Goal: Information Seeking & Learning: Learn about a topic

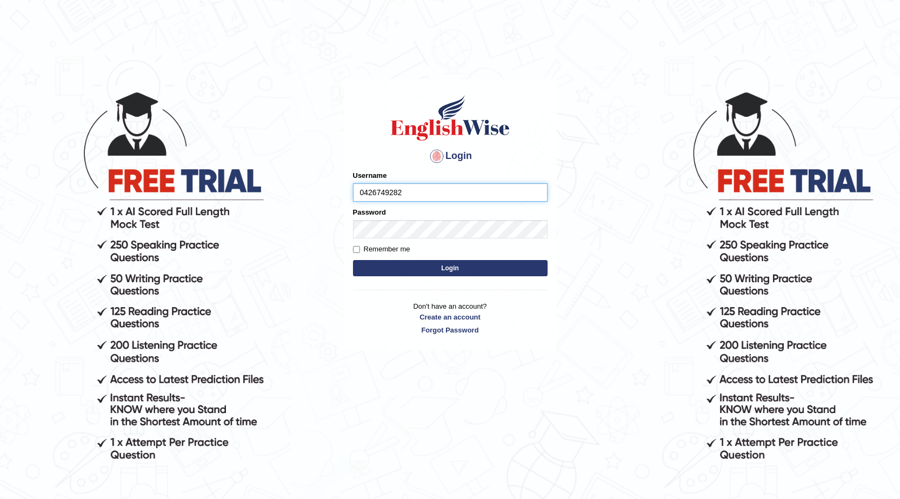
type input "0426749282"
click at [358, 250] on input "Remember me" at bounding box center [356, 249] width 7 height 7
checkbox input "true"
click at [417, 272] on button "Login" at bounding box center [450, 268] width 195 height 16
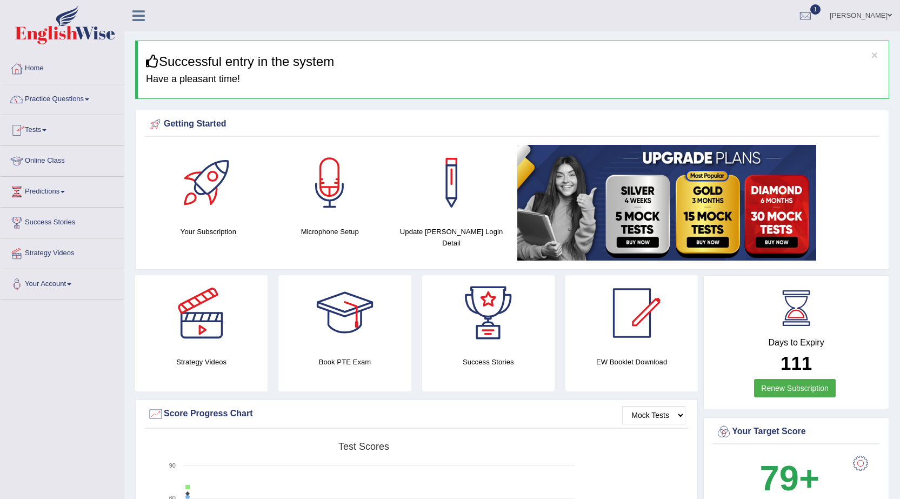
click at [46, 130] on span at bounding box center [44, 130] width 4 height 2
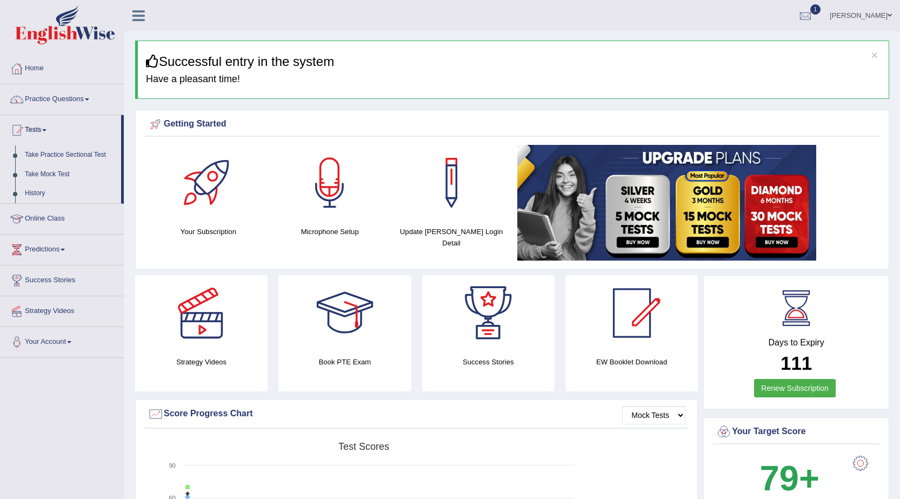
click at [96, 103] on link "Practice Questions" at bounding box center [62, 97] width 123 height 27
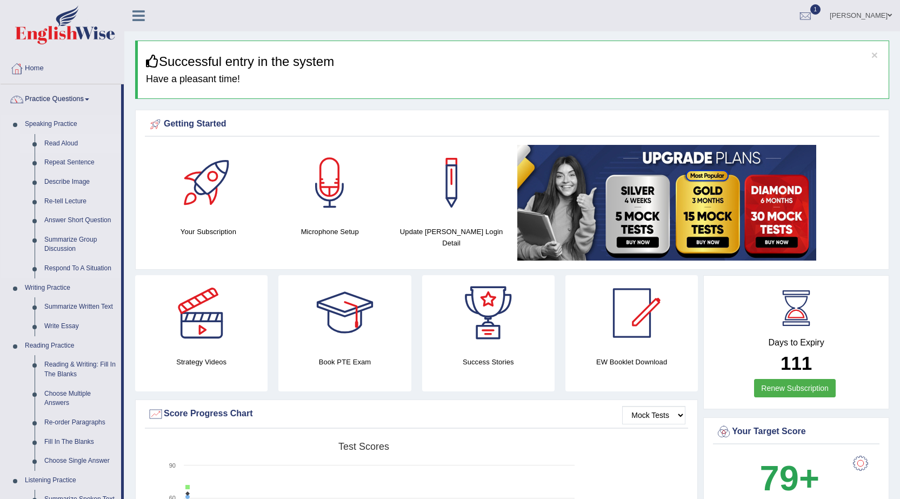
click at [65, 143] on link "Read Aloud" at bounding box center [80, 143] width 82 height 19
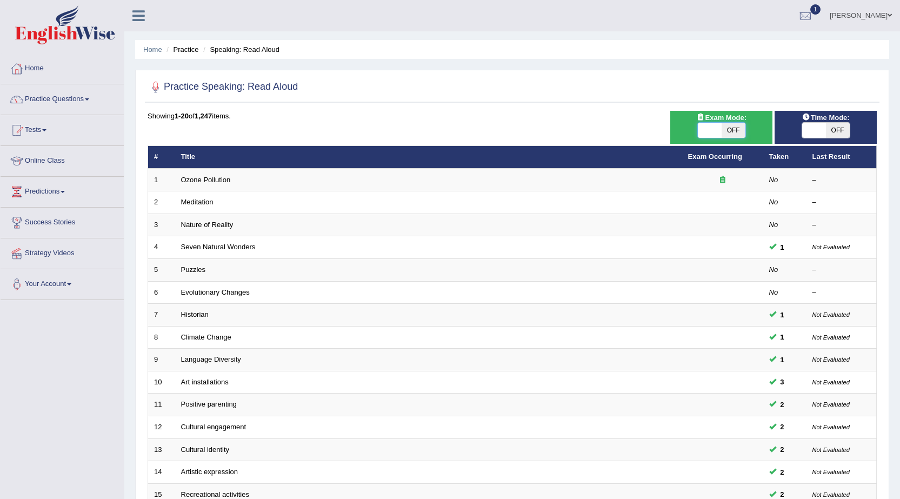
click at [709, 138] on span at bounding box center [710, 130] width 24 height 15
checkbox input "true"
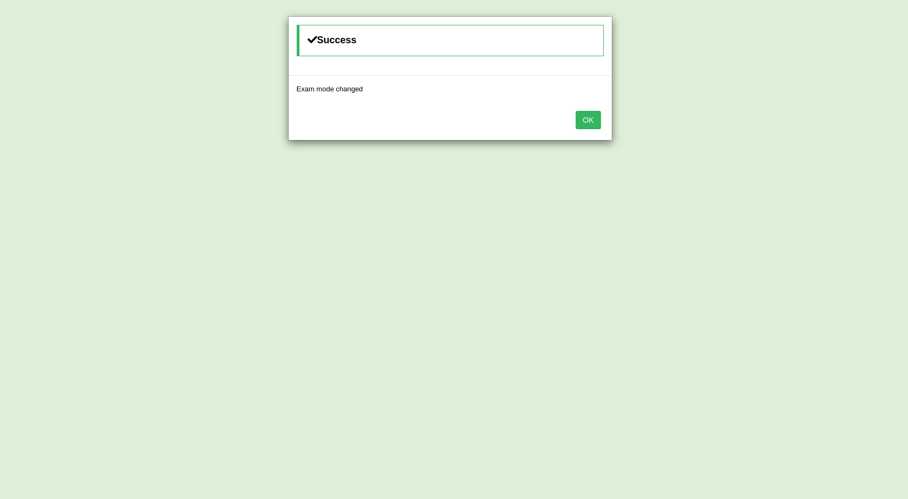
click at [583, 120] on button "OK" at bounding box center [588, 120] width 25 height 18
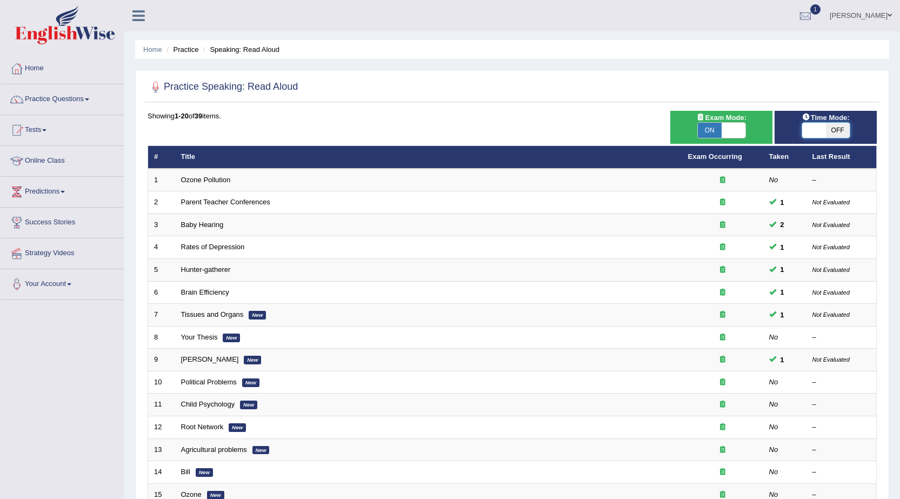
click at [819, 123] on span at bounding box center [814, 130] width 24 height 15
checkbox input "true"
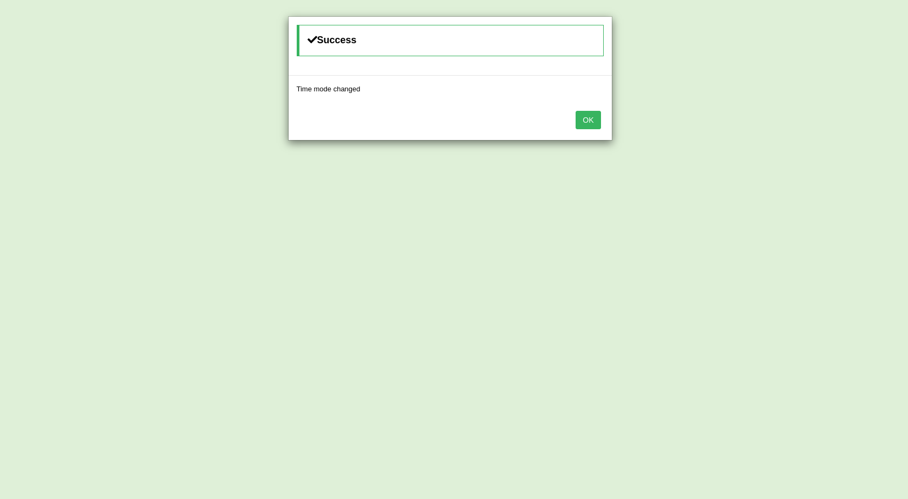
click at [595, 122] on button "OK" at bounding box center [588, 120] width 25 height 18
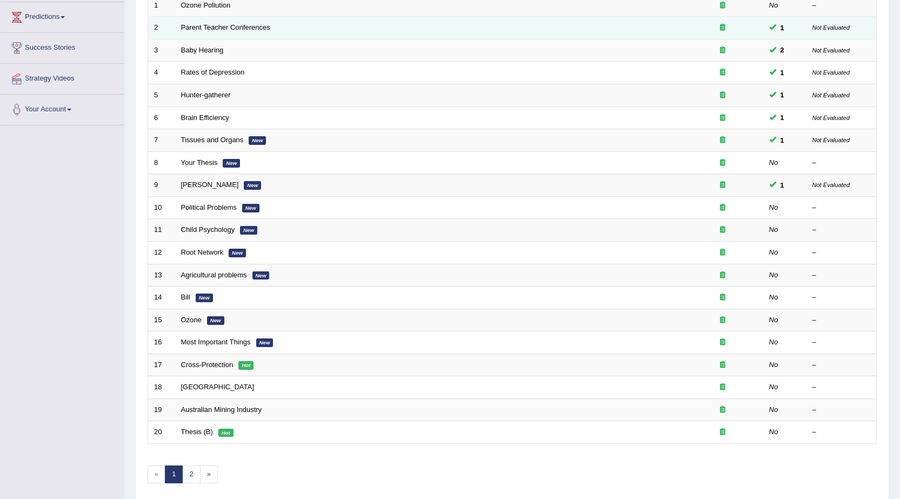
scroll to position [217, 0]
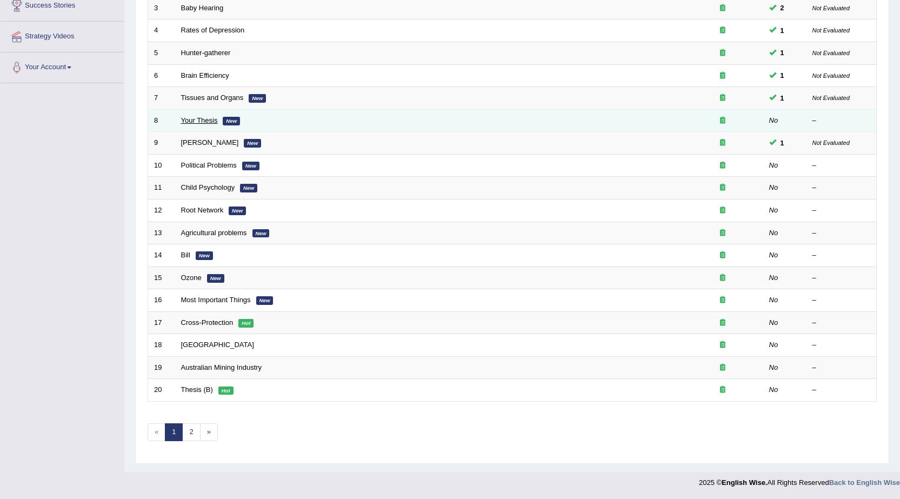
click at [212, 124] on link "Your Thesis" at bounding box center [199, 120] width 37 height 8
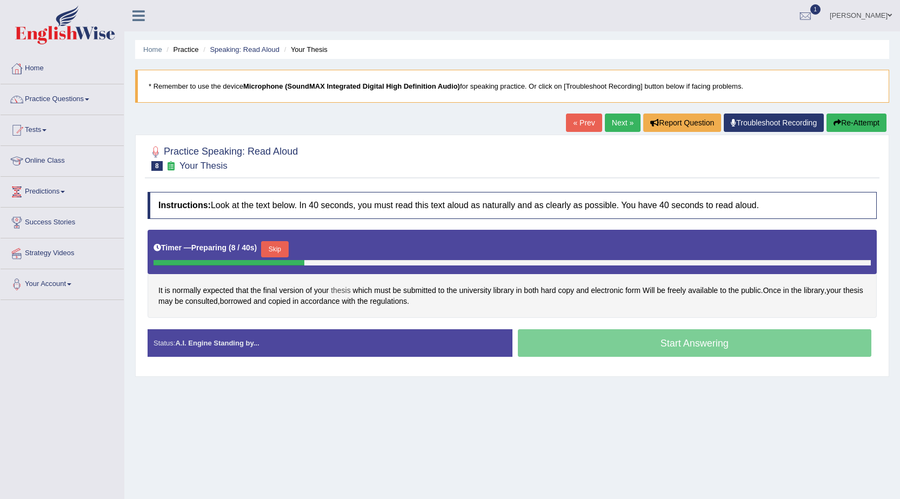
click at [336, 289] on span "thesis" at bounding box center [341, 290] width 20 height 11
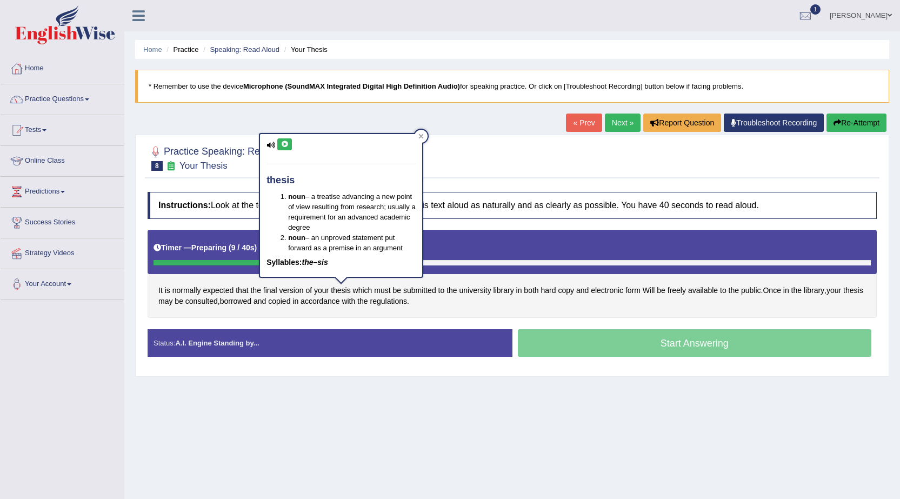
click at [285, 143] on icon at bounding box center [285, 144] width 8 height 6
click at [423, 136] on icon at bounding box center [420, 136] width 5 height 5
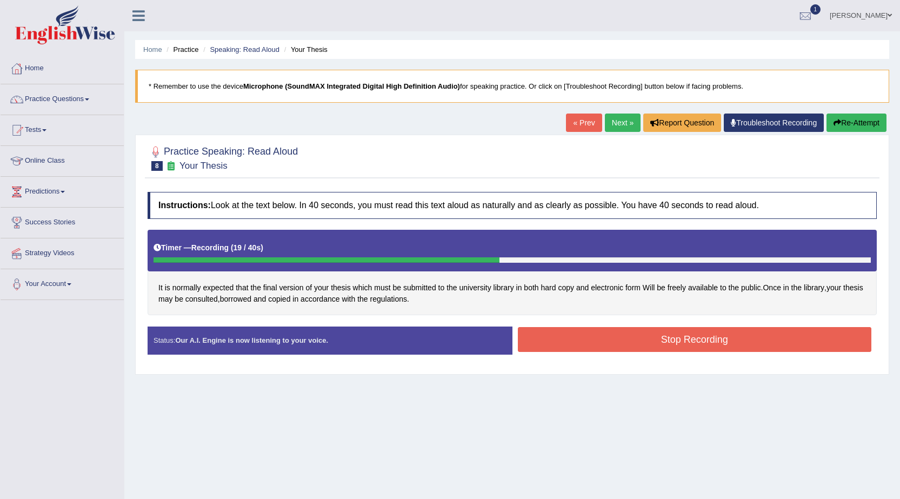
click at [709, 338] on button "Stop Recording" at bounding box center [695, 339] width 354 height 25
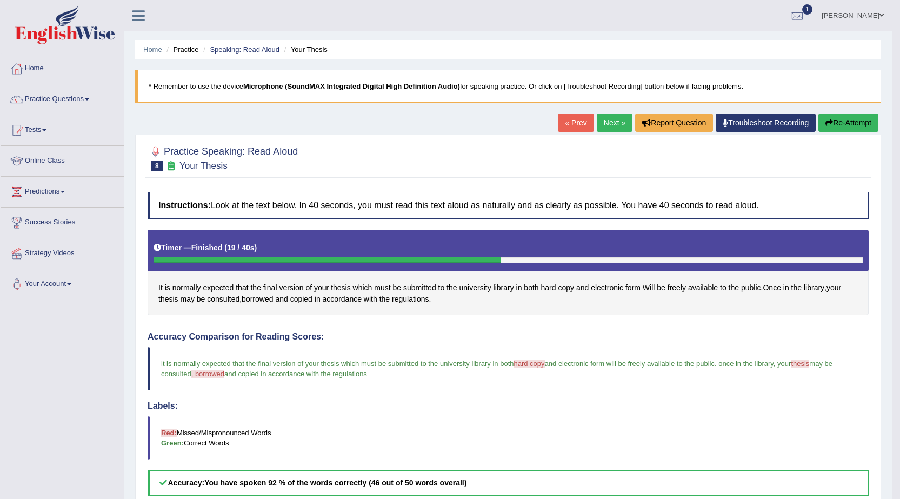
click at [612, 126] on link "Next »" at bounding box center [615, 123] width 36 height 18
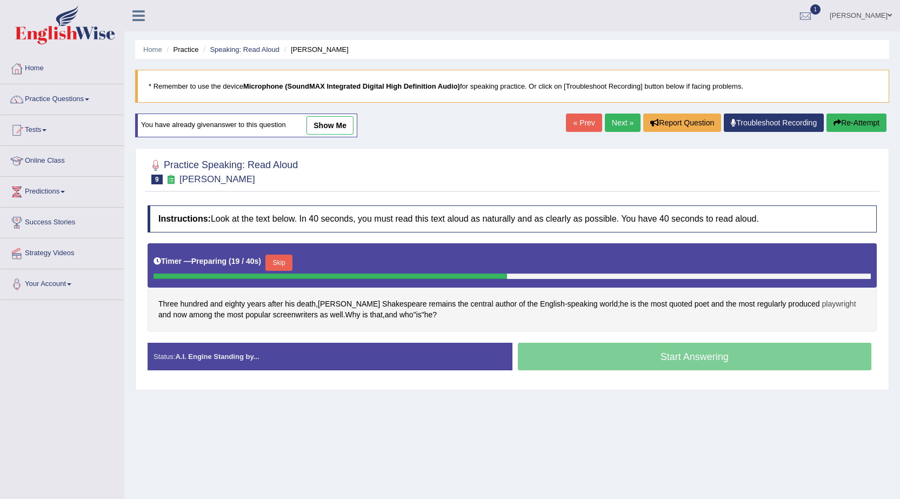
click at [822, 307] on span "playwright" at bounding box center [839, 303] width 34 height 11
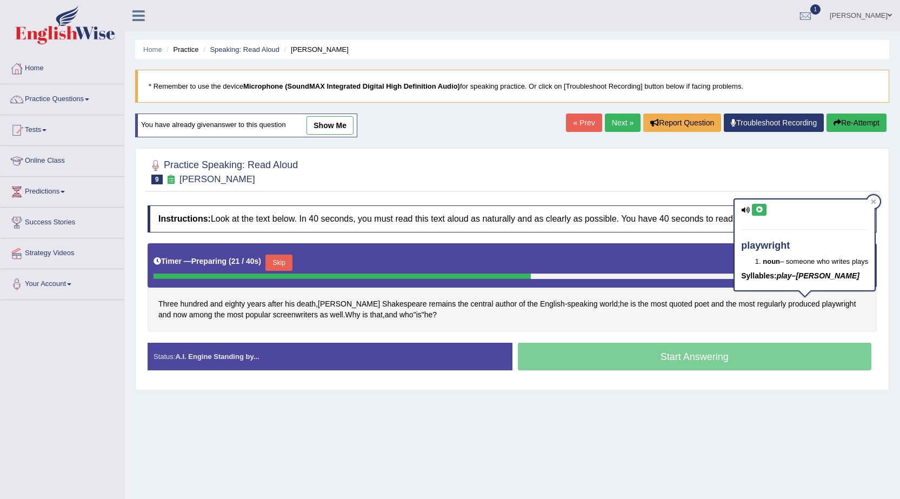
click at [759, 209] on icon at bounding box center [759, 209] width 8 height 6
click at [875, 203] on icon at bounding box center [873, 201] width 5 height 5
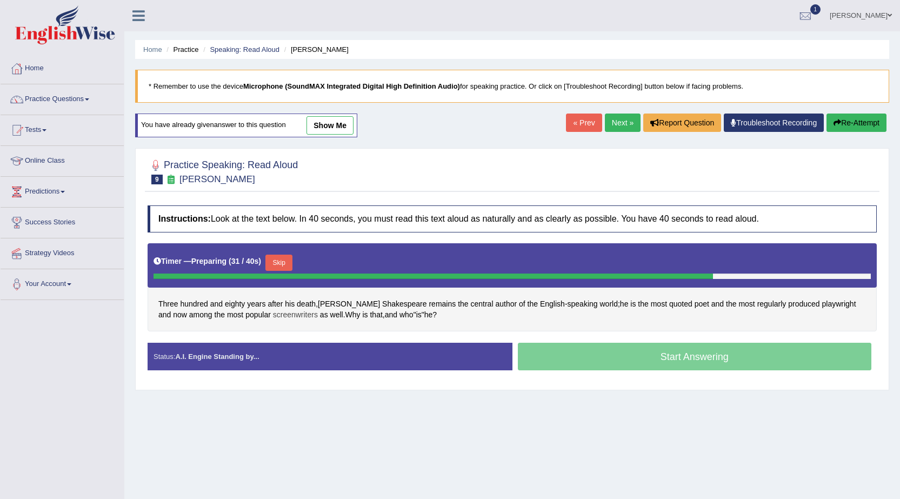
click at [273, 314] on span "screenwriters" at bounding box center [295, 314] width 45 height 11
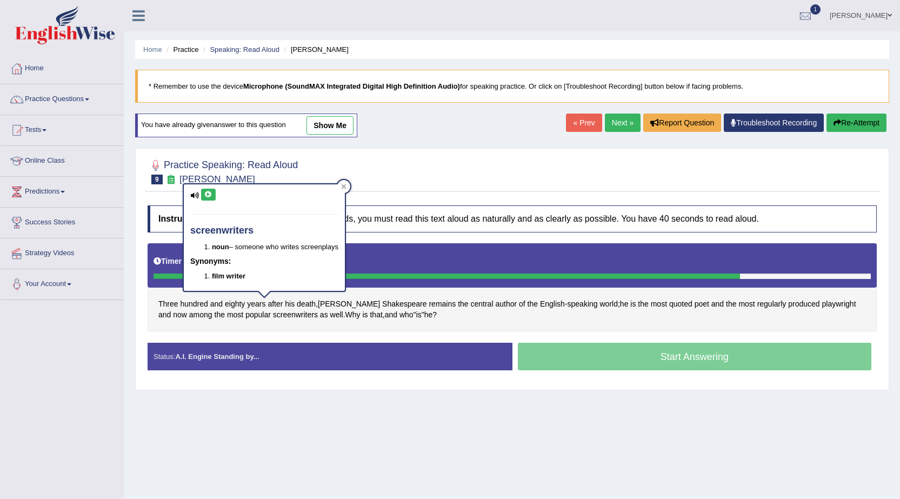
click at [209, 194] on icon at bounding box center [208, 194] width 8 height 6
click at [345, 185] on icon at bounding box center [343, 186] width 5 height 5
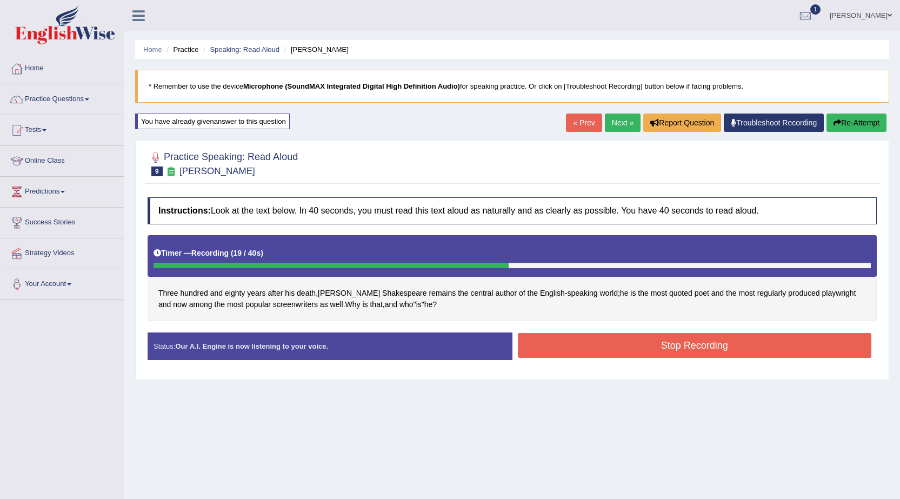
click at [657, 342] on button "Stop Recording" at bounding box center [695, 345] width 354 height 25
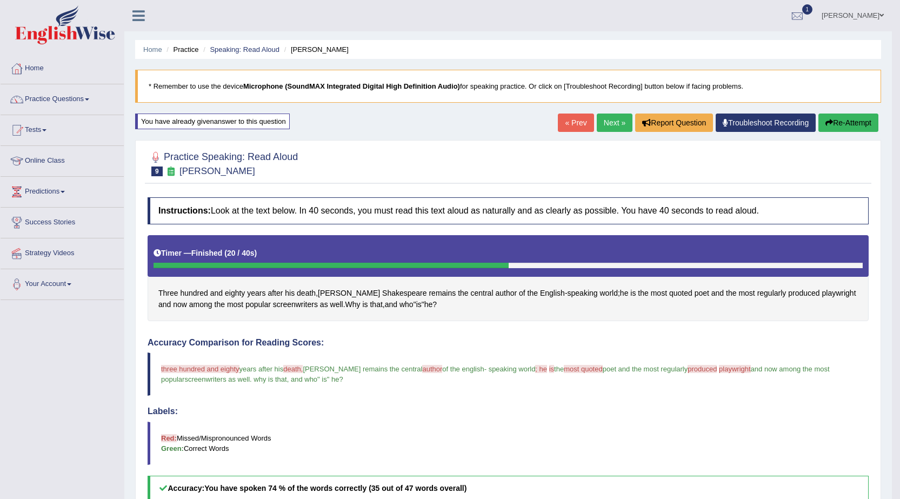
click at [610, 124] on link "Next »" at bounding box center [615, 123] width 36 height 18
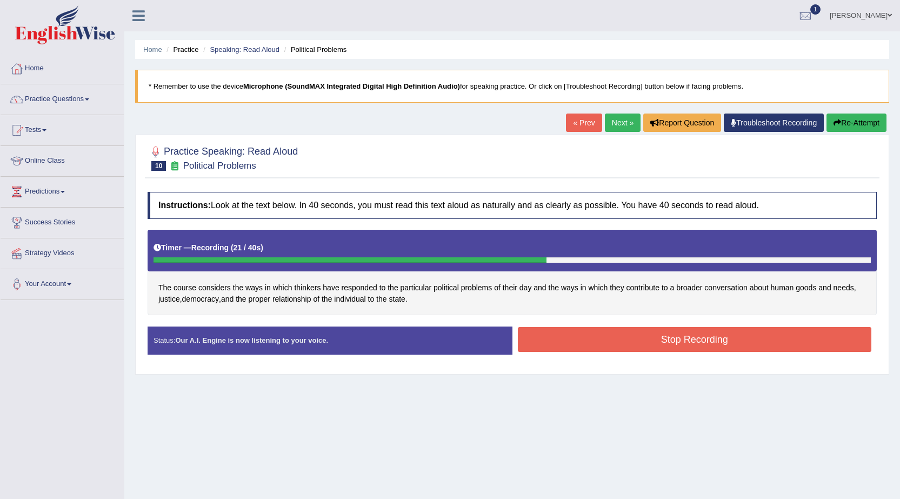
click at [655, 343] on button "Stop Recording" at bounding box center [695, 339] width 354 height 25
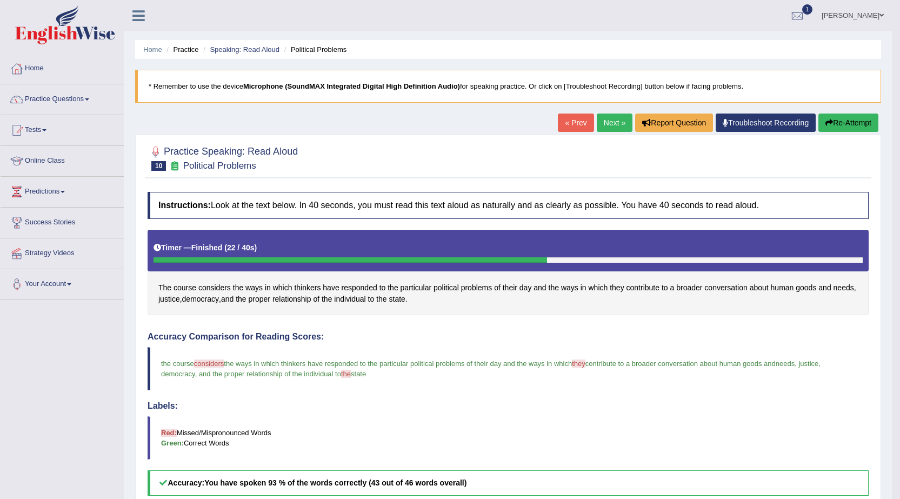
click at [613, 125] on link "Next »" at bounding box center [615, 123] width 36 height 18
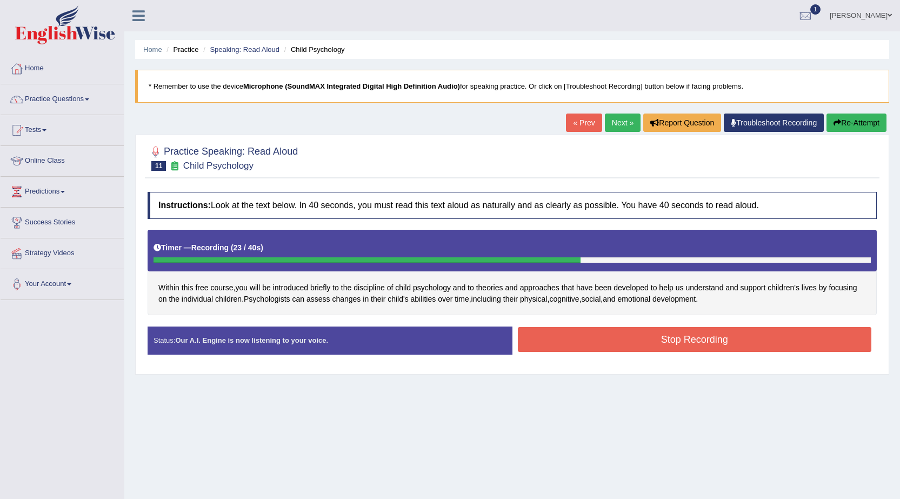
click at [639, 335] on button "Stop Recording" at bounding box center [695, 339] width 354 height 25
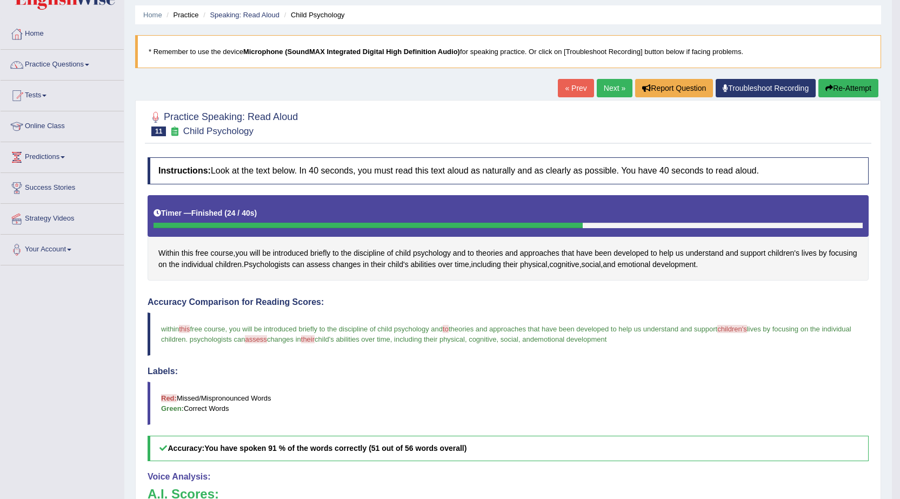
scroll to position [54, 0]
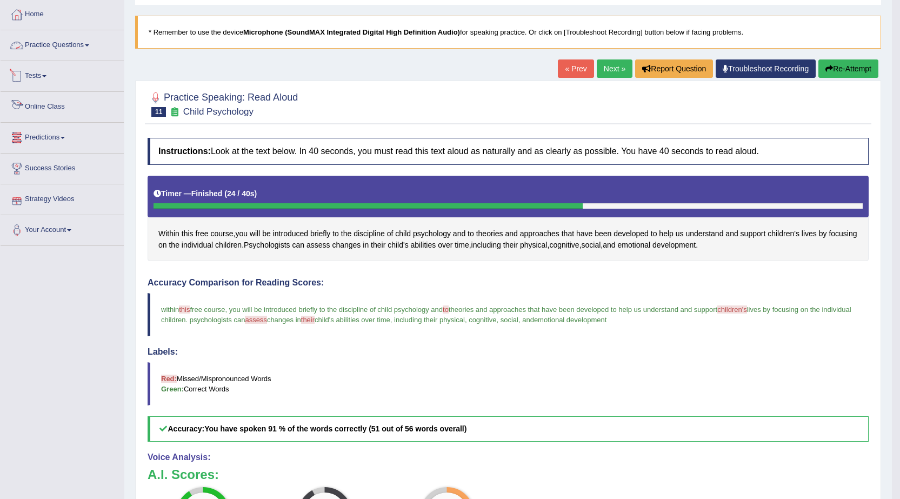
click at [87, 41] on link "Practice Questions" at bounding box center [62, 43] width 123 height 27
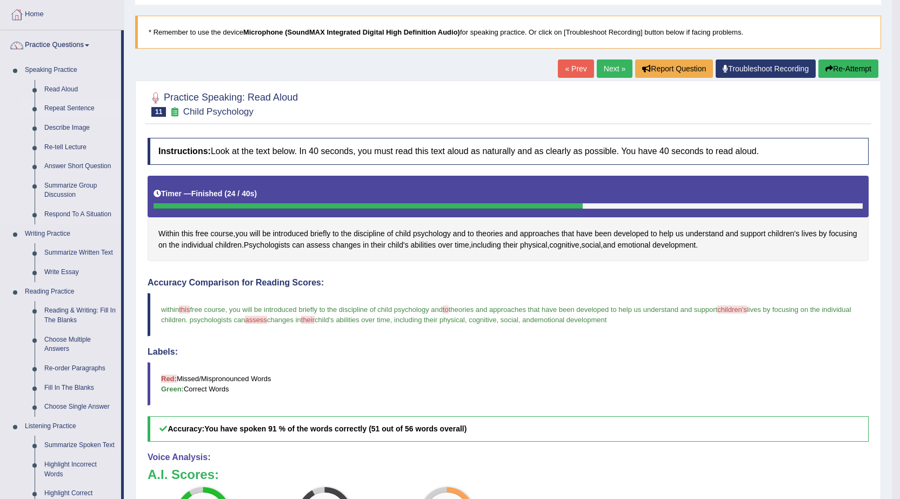
click at [82, 112] on link "Repeat Sentence" at bounding box center [80, 108] width 82 height 19
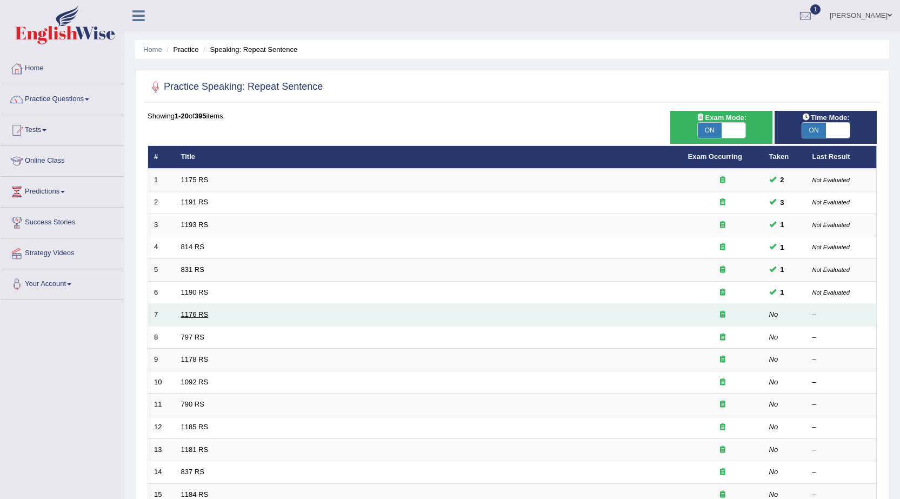
click at [186, 311] on link "1176 RS" at bounding box center [195, 314] width 28 height 8
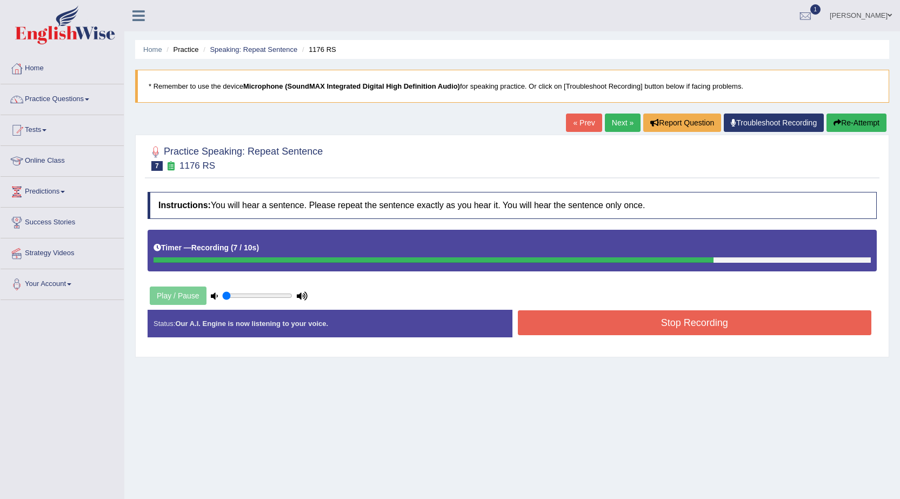
click at [632, 322] on button "Stop Recording" at bounding box center [695, 322] width 354 height 25
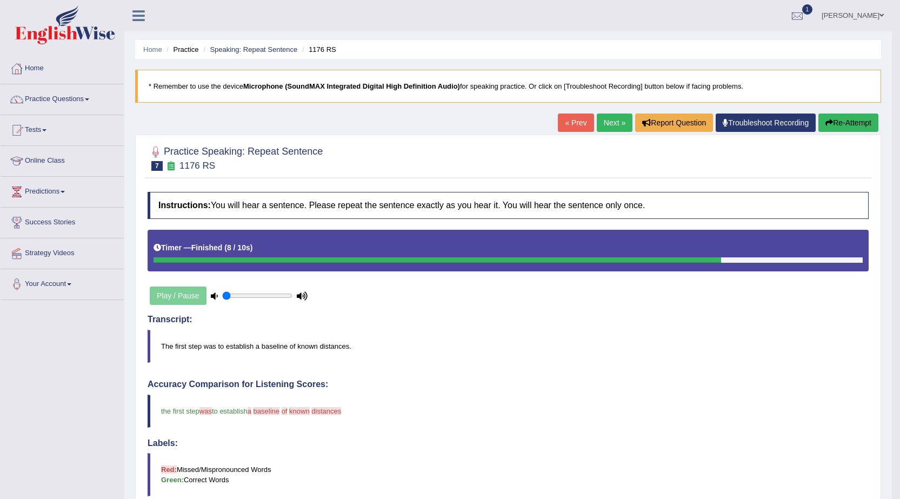
click at [860, 118] on button "Re-Attempt" at bounding box center [848, 123] width 60 height 18
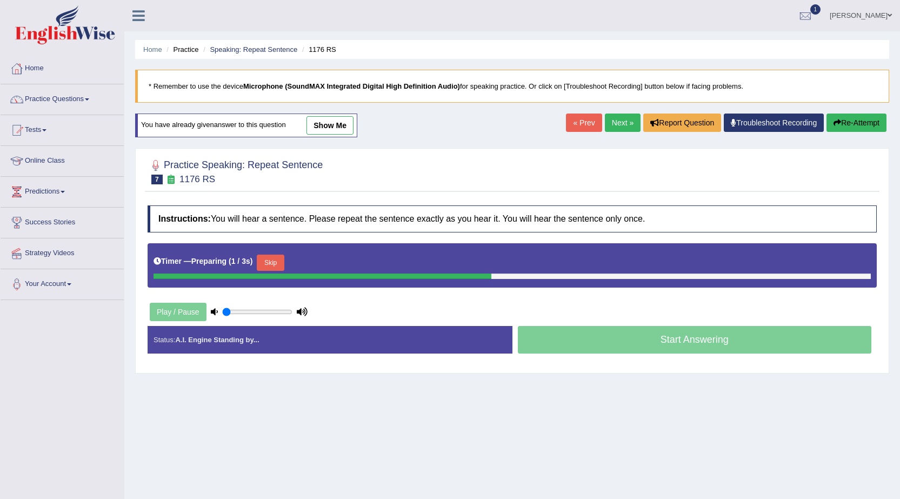
click at [282, 266] on button "Skip" at bounding box center [270, 263] width 27 height 16
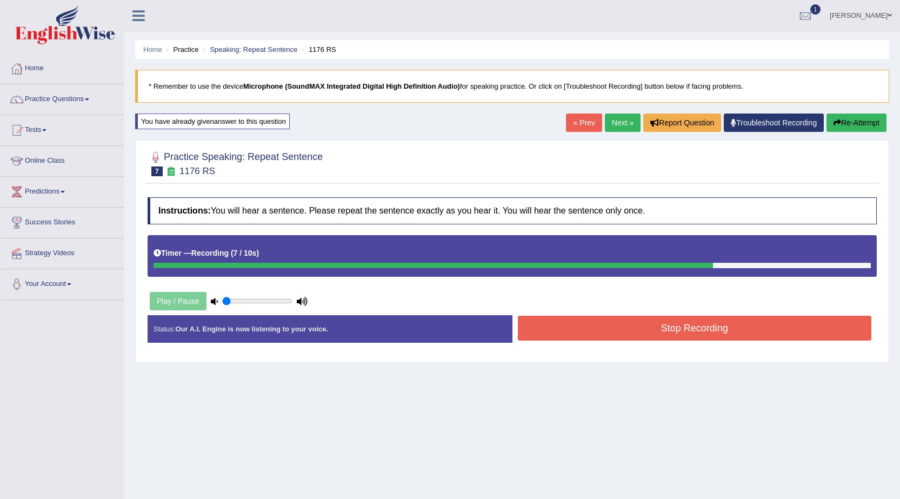
click at [848, 119] on button "Re-Attempt" at bounding box center [856, 123] width 60 height 18
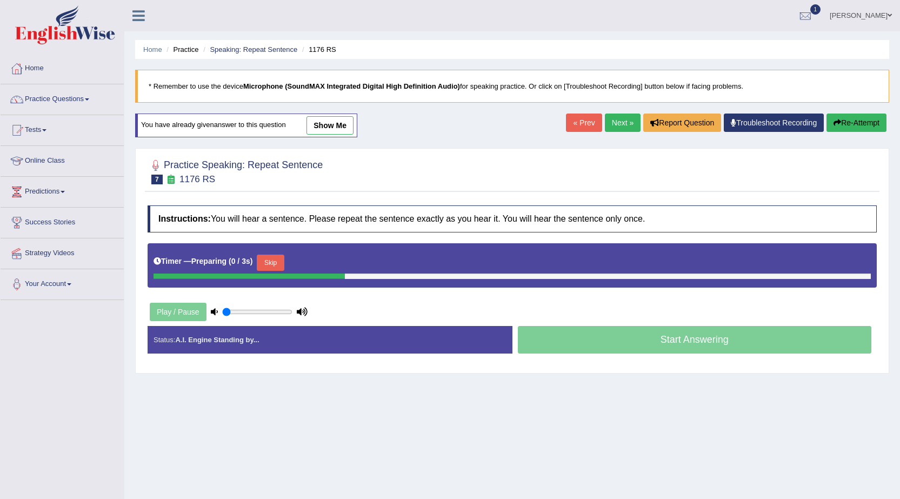
click at [273, 258] on button "Skip" at bounding box center [270, 263] width 27 height 16
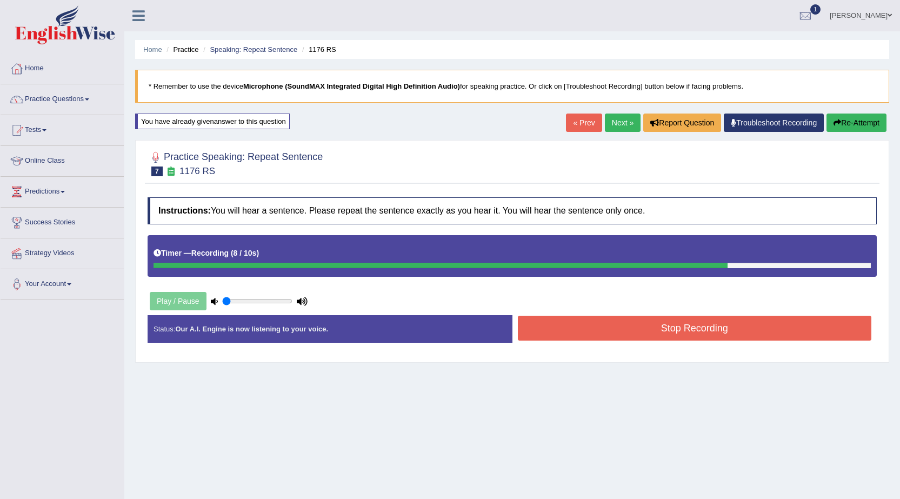
click at [589, 324] on button "Stop Recording" at bounding box center [695, 328] width 354 height 25
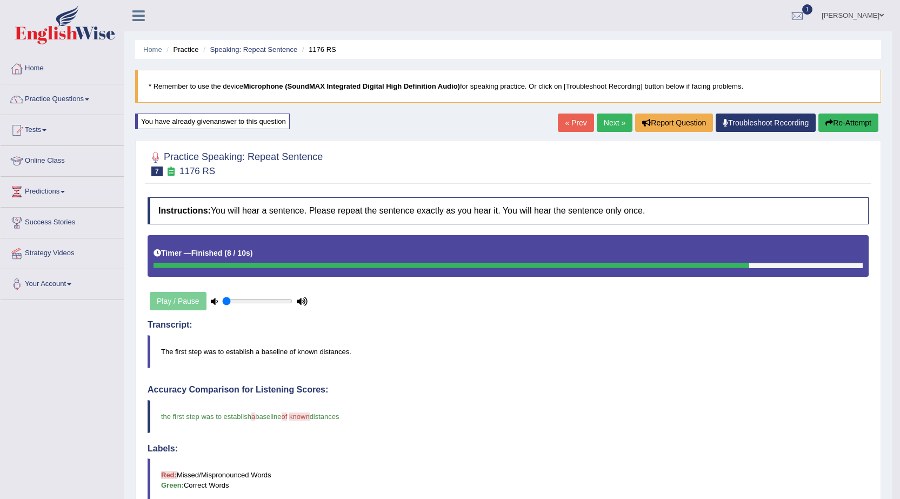
click at [613, 126] on link "Next »" at bounding box center [615, 123] width 36 height 18
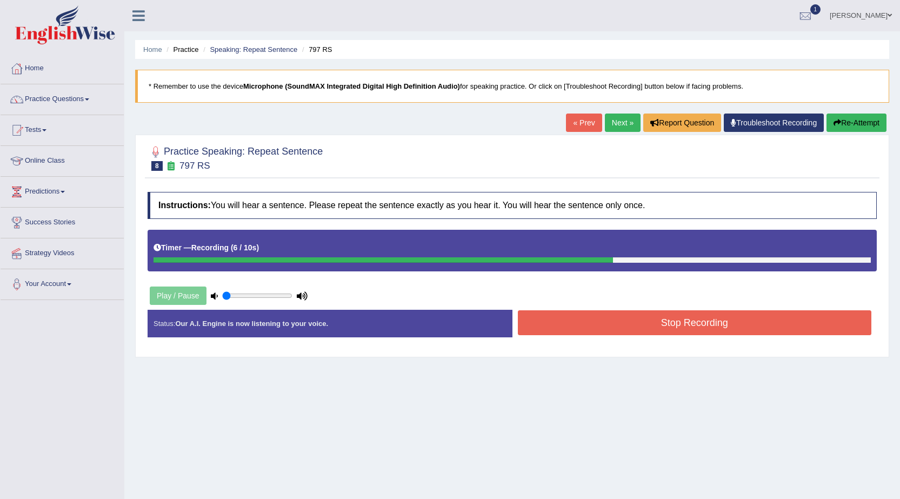
click at [678, 318] on button "Stop Recording" at bounding box center [695, 322] width 354 height 25
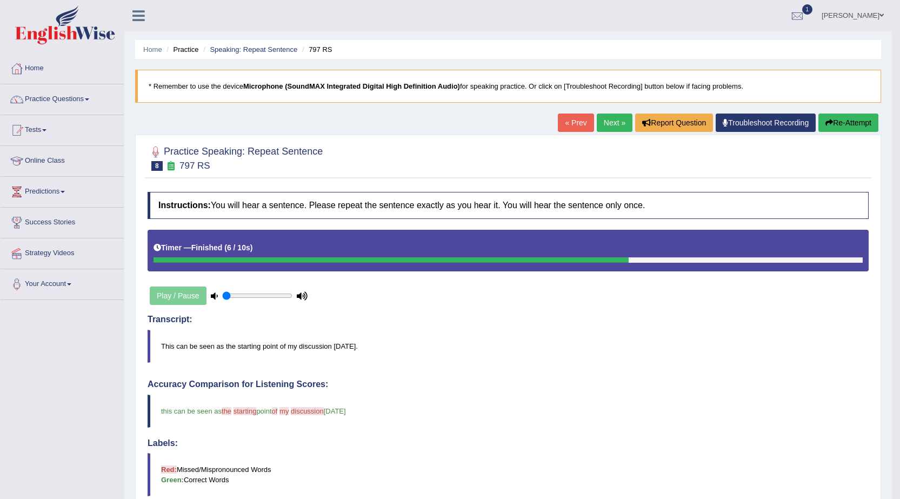
click at [600, 121] on link "Next »" at bounding box center [615, 123] width 36 height 18
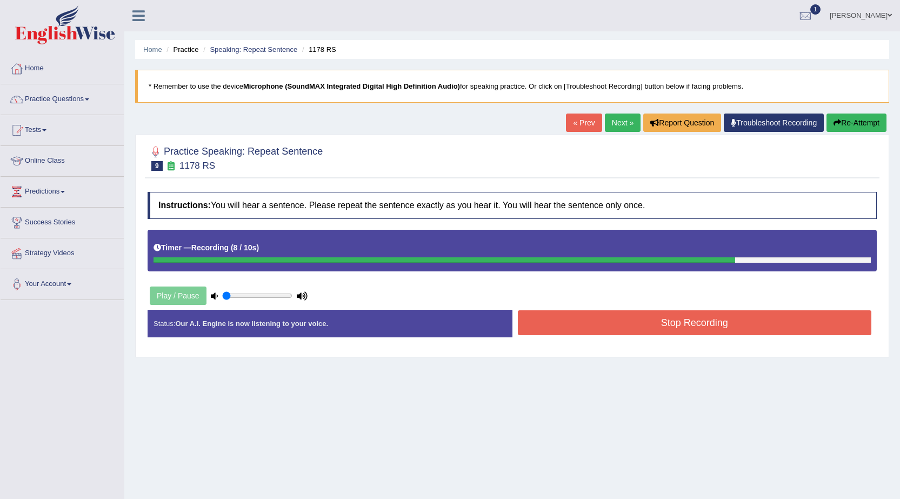
click at [849, 123] on button "Re-Attempt" at bounding box center [856, 123] width 60 height 18
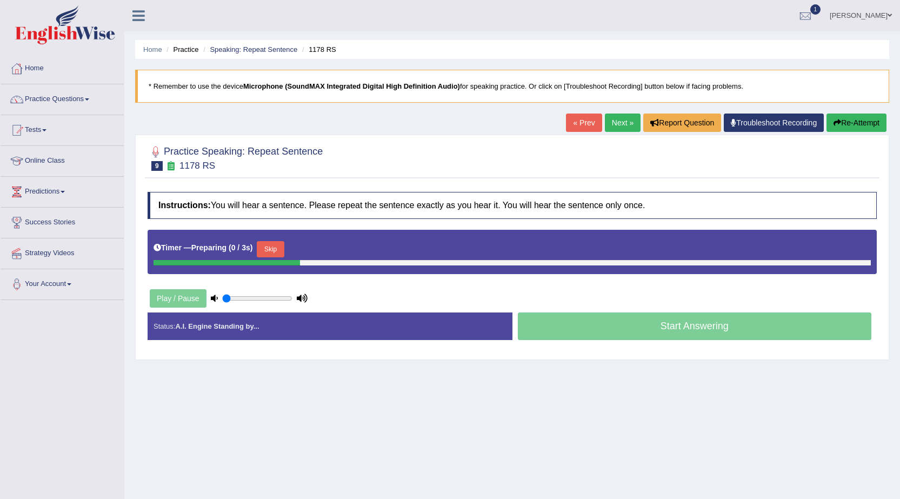
click at [281, 249] on button "Skip" at bounding box center [270, 249] width 27 height 16
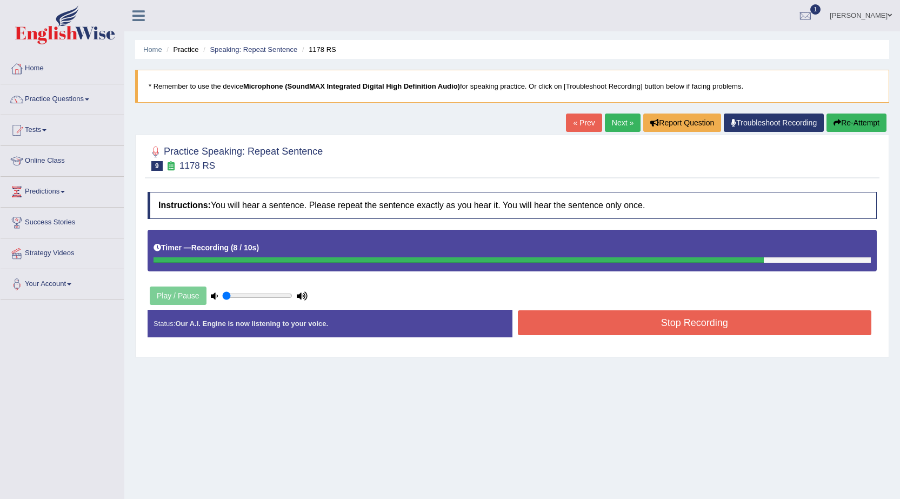
click at [732, 321] on button "Stop Recording" at bounding box center [695, 322] width 354 height 25
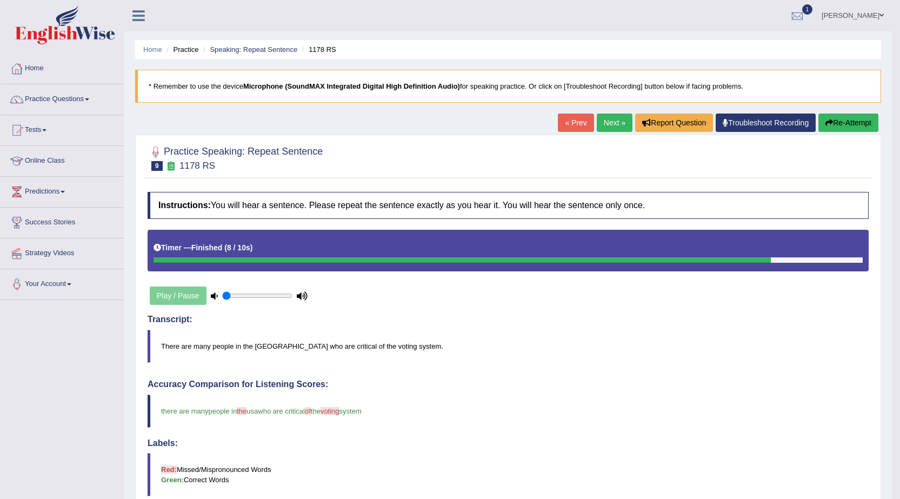
click at [612, 125] on link "Next »" at bounding box center [615, 123] width 36 height 18
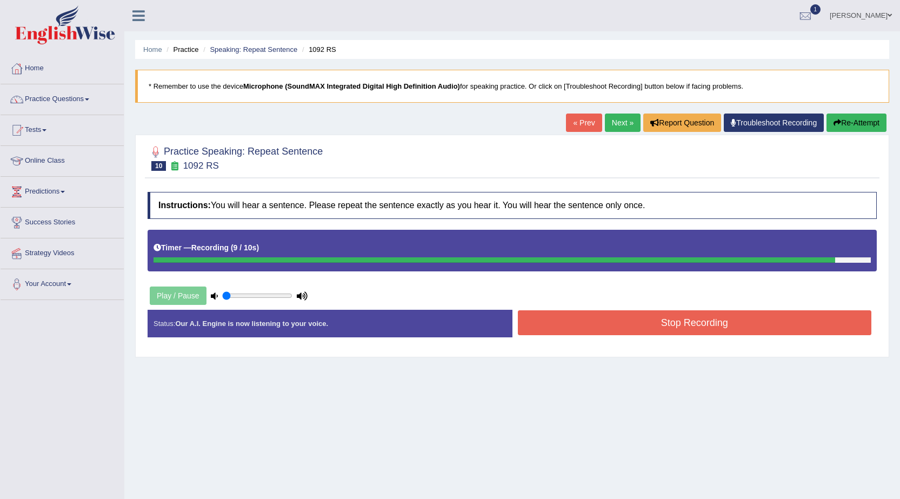
click at [840, 131] on button "Re-Attempt" at bounding box center [856, 123] width 60 height 18
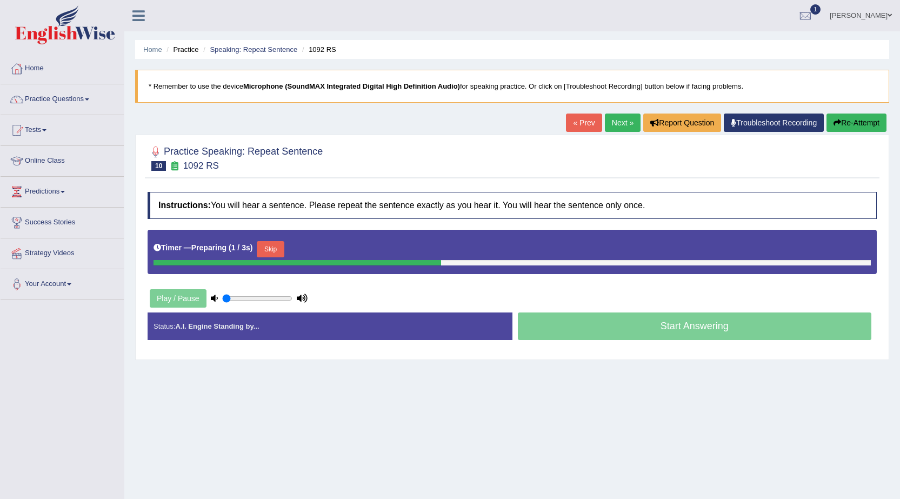
click at [268, 250] on button "Skip" at bounding box center [270, 249] width 27 height 16
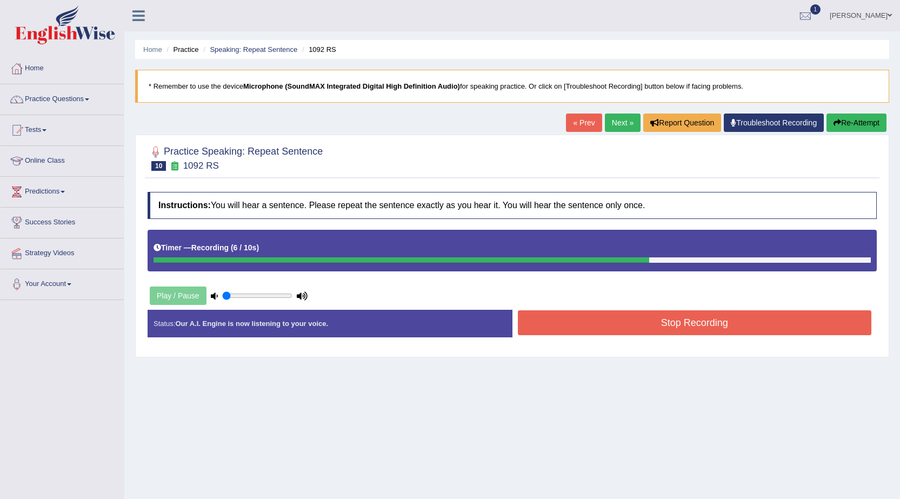
click at [763, 319] on button "Stop Recording" at bounding box center [695, 322] width 354 height 25
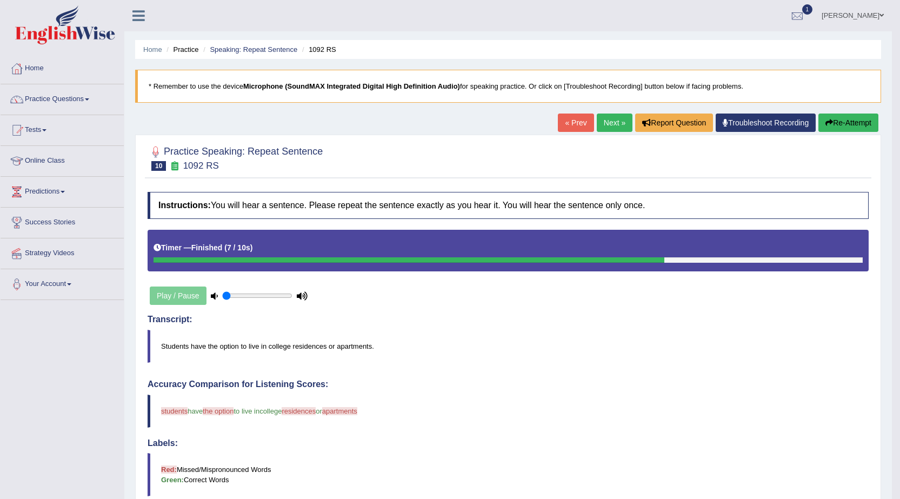
scroll to position [54, 0]
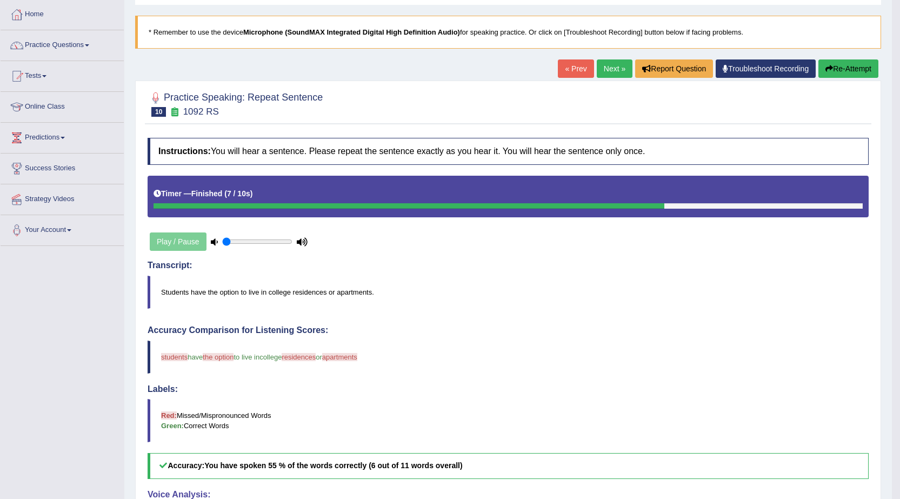
click at [600, 69] on link "Next »" at bounding box center [615, 68] width 36 height 18
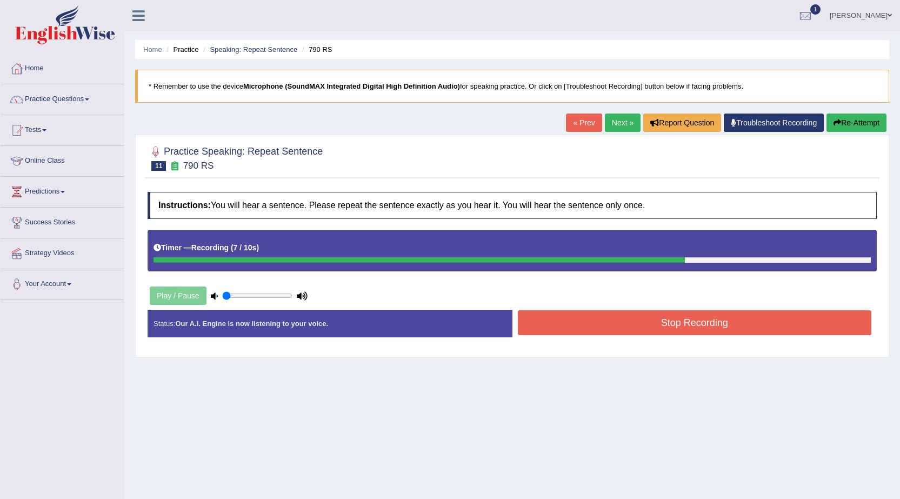
click at [742, 323] on button "Stop Recording" at bounding box center [695, 322] width 354 height 25
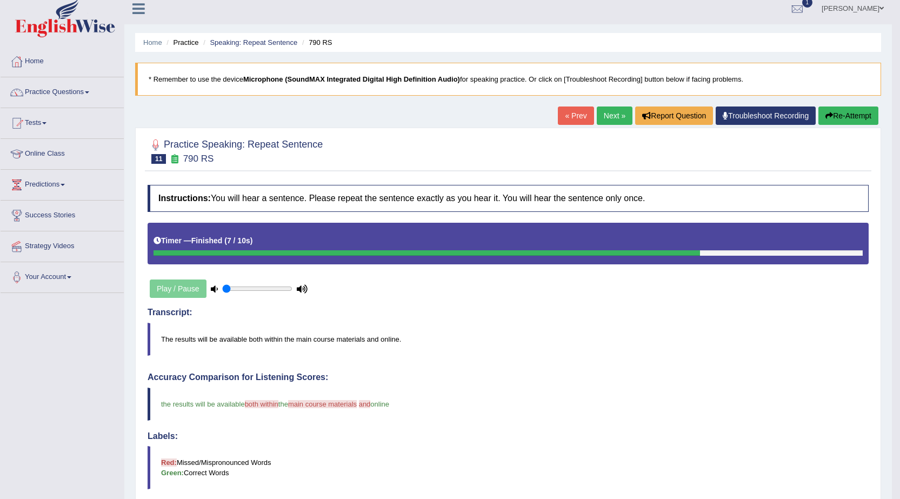
scroll to position [6, 0]
click at [606, 118] on link "Next »" at bounding box center [615, 116] width 36 height 18
